Goal: Task Accomplishment & Management: Manage account settings

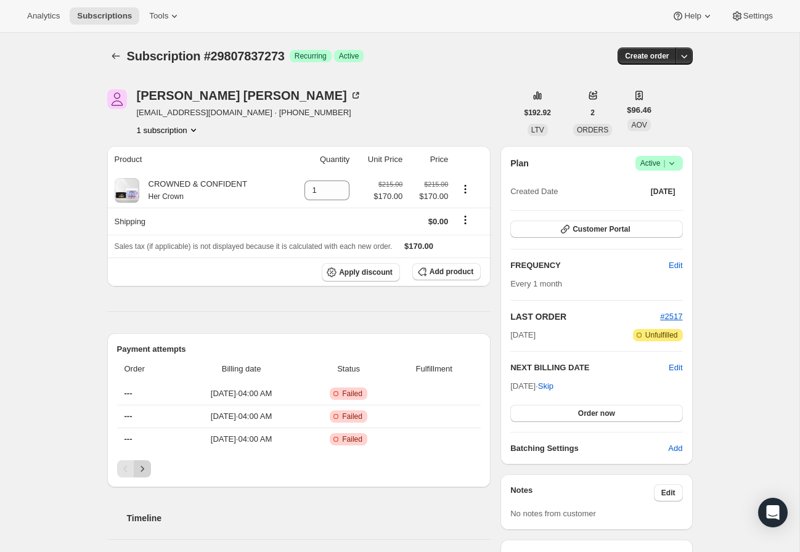
click at [139, 466] on icon "Next" at bounding box center [142, 469] width 12 height 12
click at [139, 466] on div "Pagination" at bounding box center [142, 468] width 17 height 17
click at [668, 161] on icon at bounding box center [672, 163] width 12 height 12
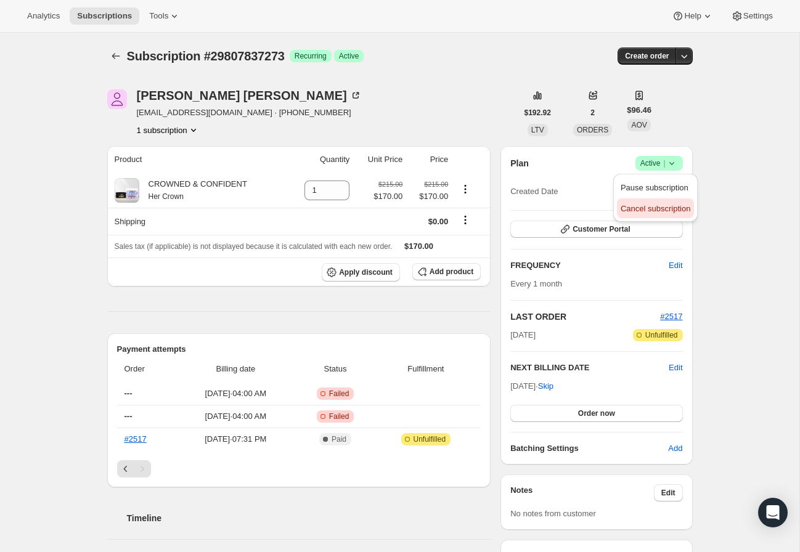
click at [668, 206] on span "Cancel subscription" at bounding box center [656, 208] width 70 height 9
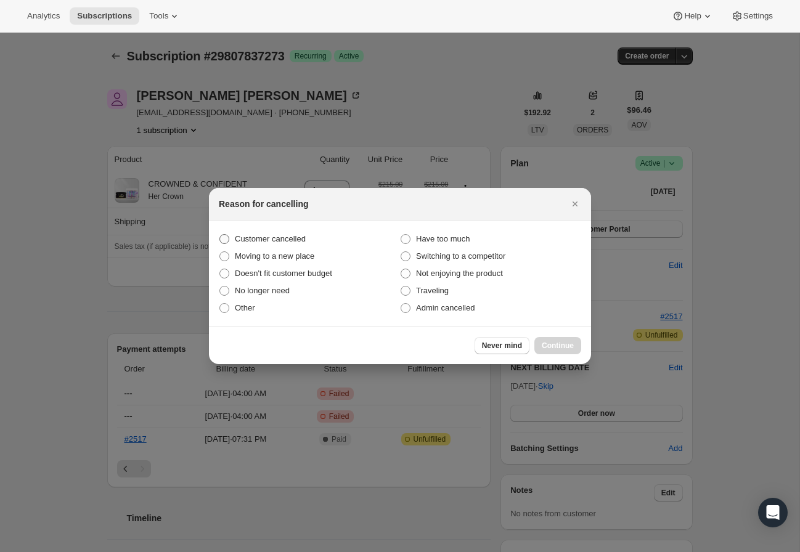
drag, startPoint x: 272, startPoint y: 235, endPoint x: 291, endPoint y: 243, distance: 21.3
click at [272, 235] on span "Customer cancelled" at bounding box center [270, 238] width 71 height 9
click at [220, 235] on input "Customer cancelled" at bounding box center [219, 234] width 1 height 1
radio input "true"
click at [547, 340] on button "Continue" at bounding box center [557, 345] width 47 height 17
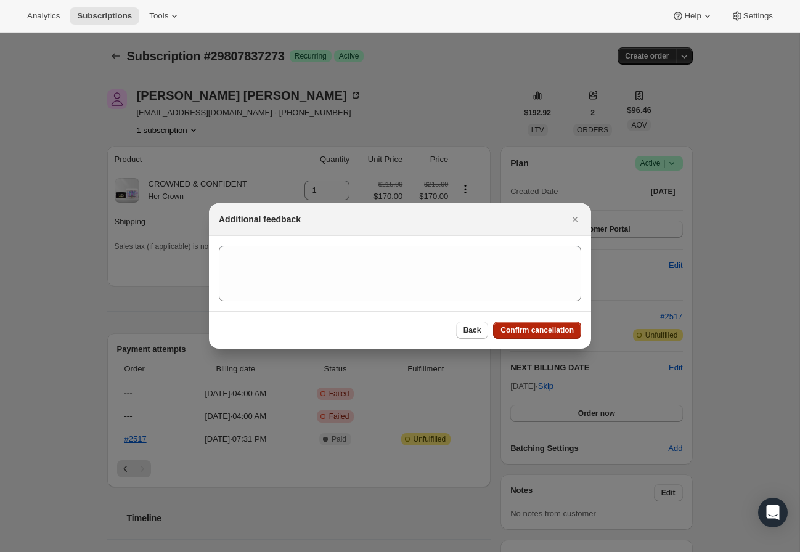
click at [544, 336] on button "Confirm cancellation" at bounding box center [537, 330] width 88 height 17
